Goal: Navigation & Orientation: Find specific page/section

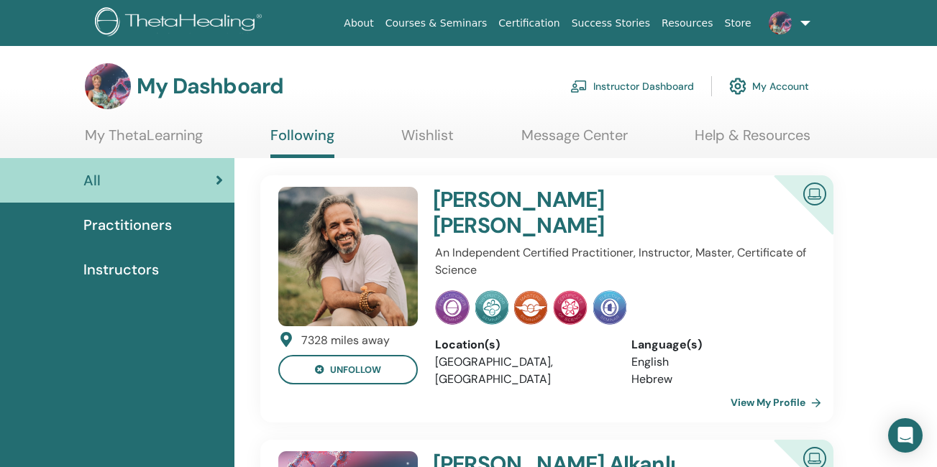
click at [362, 272] on img at bounding box center [348, 257] width 140 height 140
click at [491, 211] on h4 "Ron Paz Narayan Jyoti" at bounding box center [588, 213] width 311 height 52
click at [493, 199] on h4 "Ron Paz Narayan Jyoti" at bounding box center [588, 213] width 311 height 52
click at [355, 250] on img at bounding box center [348, 257] width 140 height 140
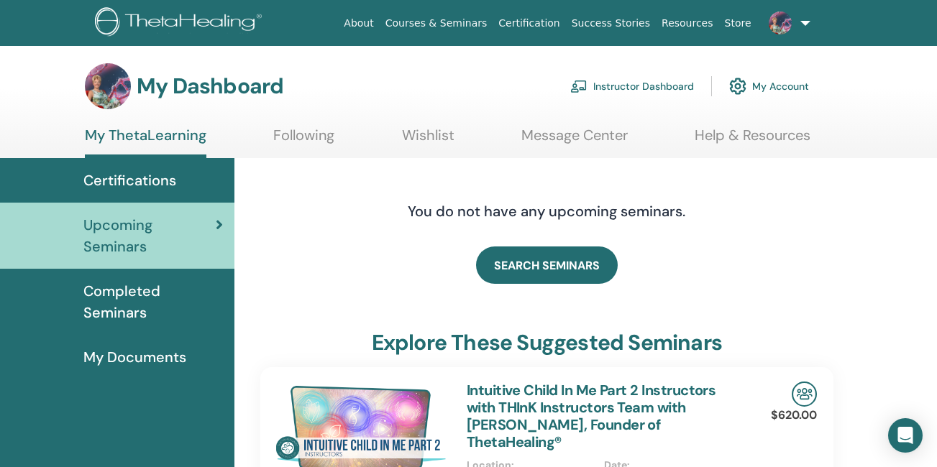
click at [785, 19] on img at bounding box center [780, 23] width 23 height 23
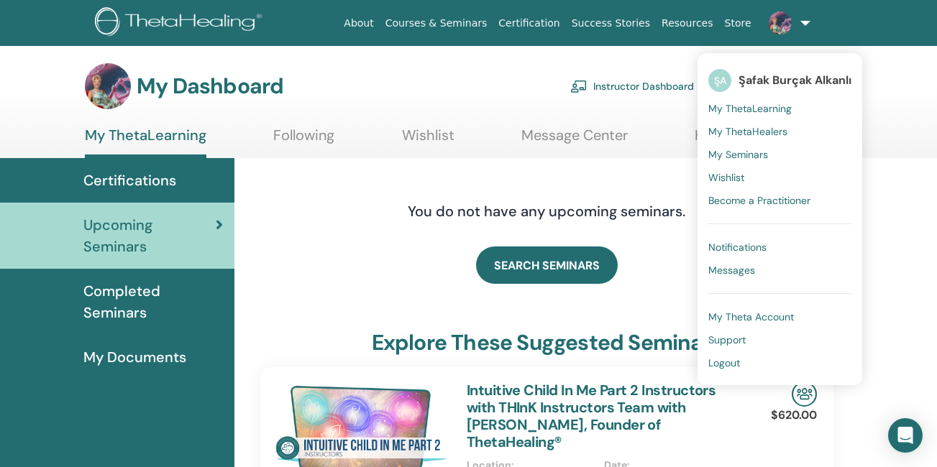
click at [759, 135] on span "My ThetaHealers" at bounding box center [747, 131] width 79 height 13
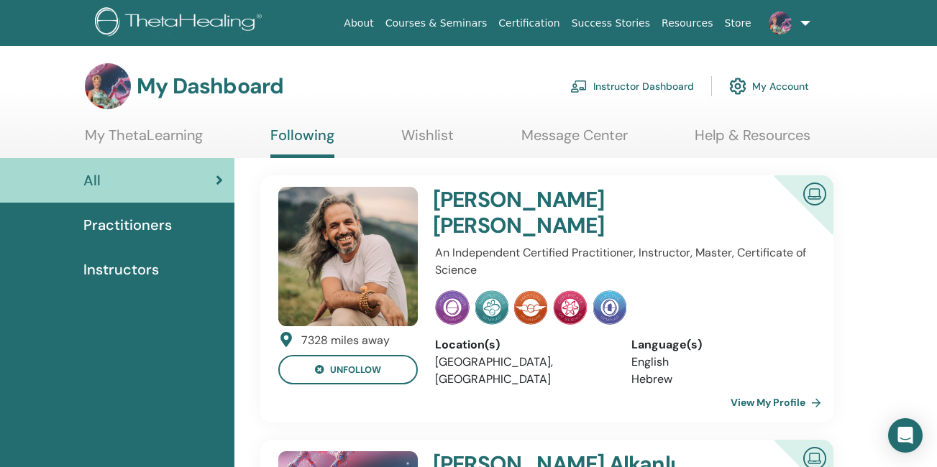
click at [759, 388] on link "View My Profile" at bounding box center [779, 402] width 96 height 29
click at [790, 85] on link "My Account" at bounding box center [769, 86] width 80 height 32
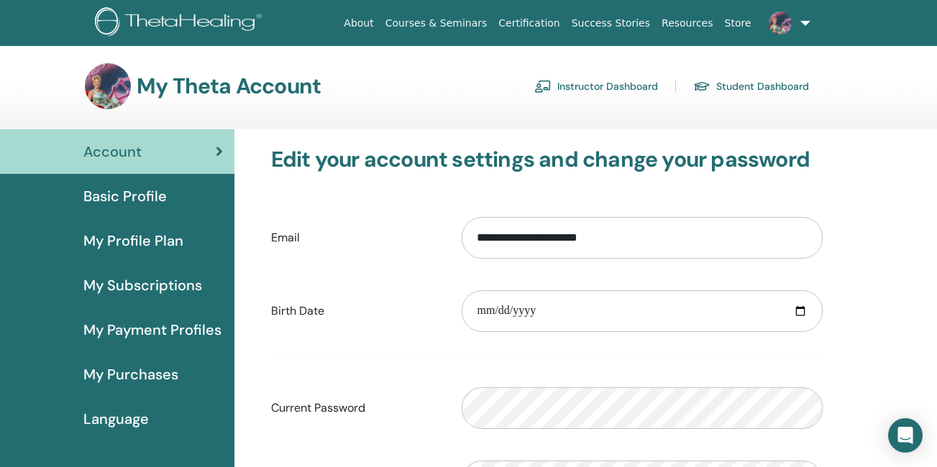
click at [799, 19] on link at bounding box center [786, 23] width 59 height 46
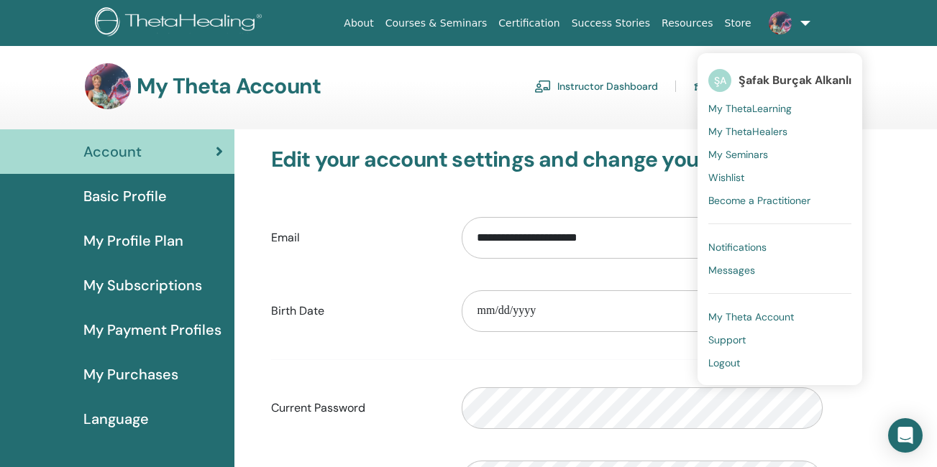
click at [746, 155] on span "My Seminars" at bounding box center [738, 154] width 60 height 13
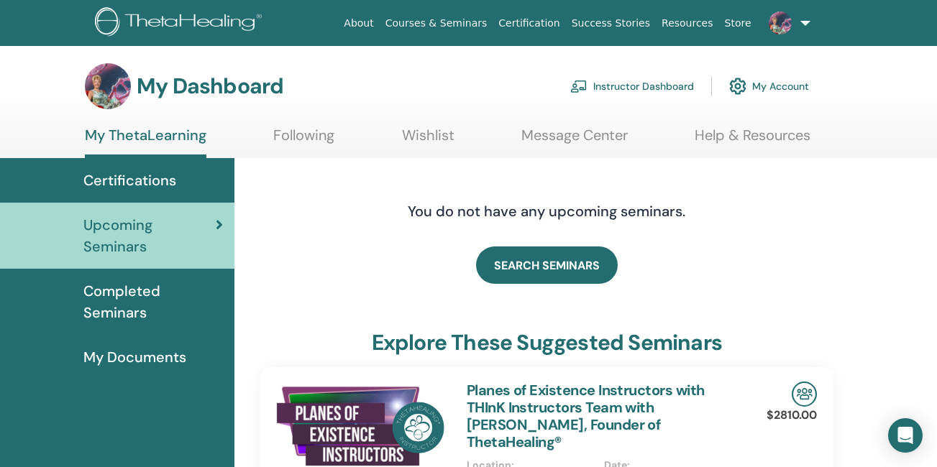
click at [808, 24] on link at bounding box center [786, 23] width 59 height 46
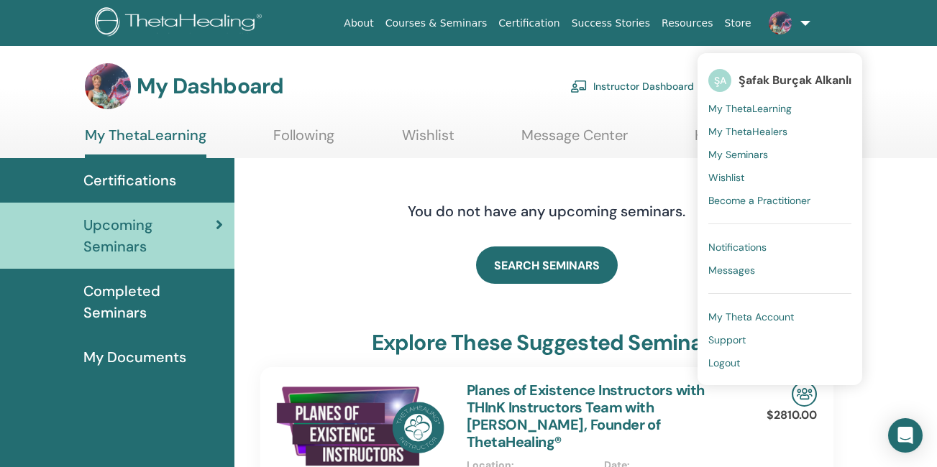
click at [739, 178] on span "Wishlist" at bounding box center [726, 177] width 36 height 13
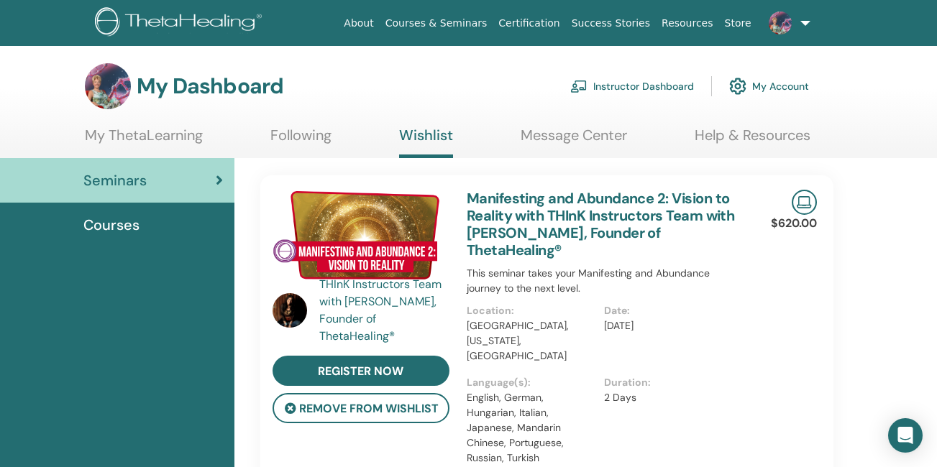
click at [122, 223] on span "Courses" at bounding box center [111, 225] width 56 height 22
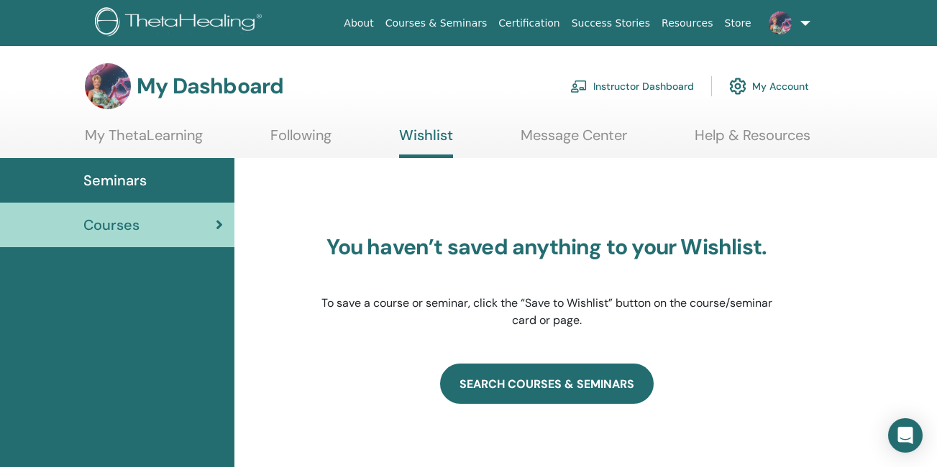
click at [530, 388] on link "SEARCH COURSES & SEMINARS" at bounding box center [547, 384] width 214 height 40
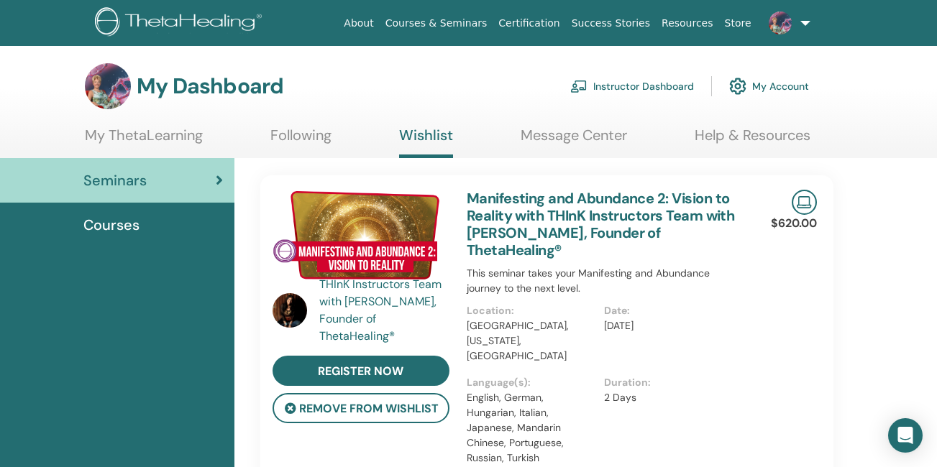
click at [114, 223] on span "Courses" at bounding box center [111, 225] width 56 height 22
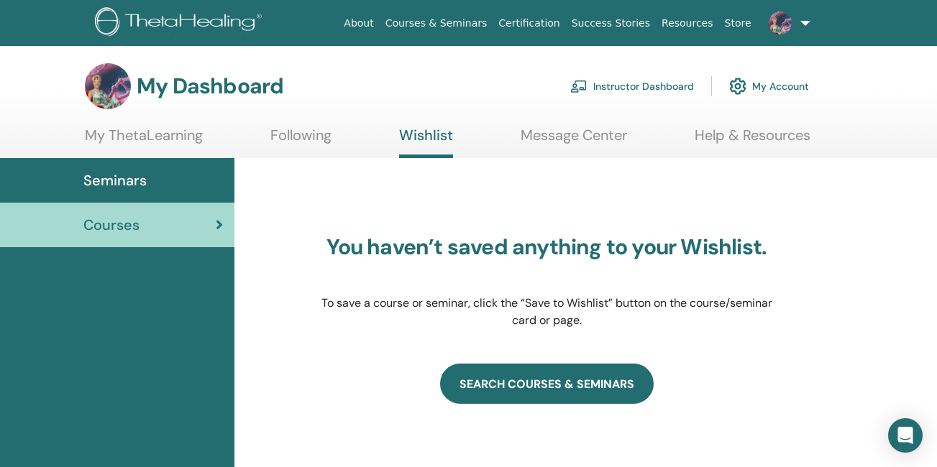
click at [549, 390] on link "SEARCH COURSES & SEMINARS" at bounding box center [547, 384] width 214 height 40
